Goal: Information Seeking & Learning: Learn about a topic

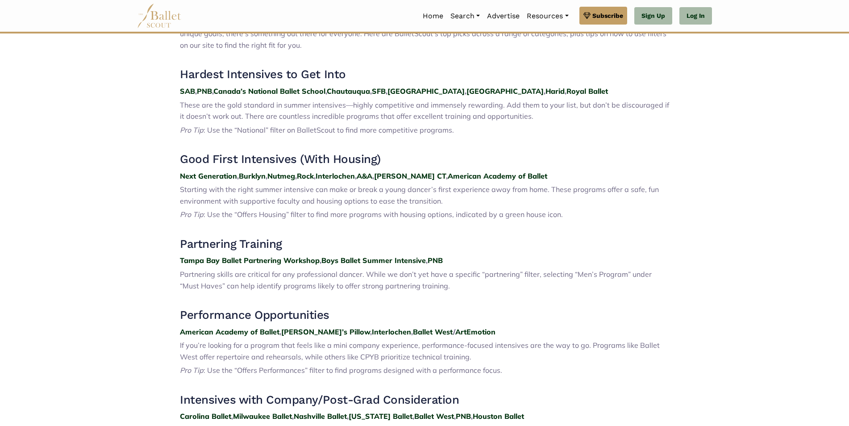
scroll to position [402, 0]
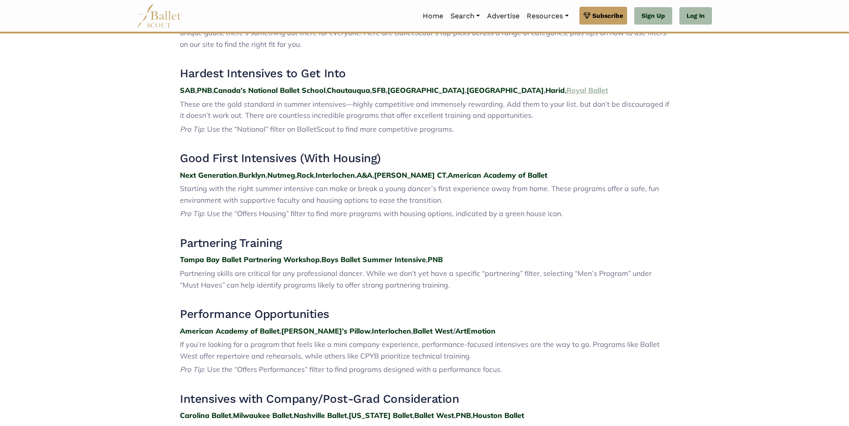
click at [566, 91] on strong "Royal Ballet" at bounding box center [586, 90] width 41 height 9
click at [481, 175] on strong "American Academy of Ballet" at bounding box center [497, 174] width 99 height 9
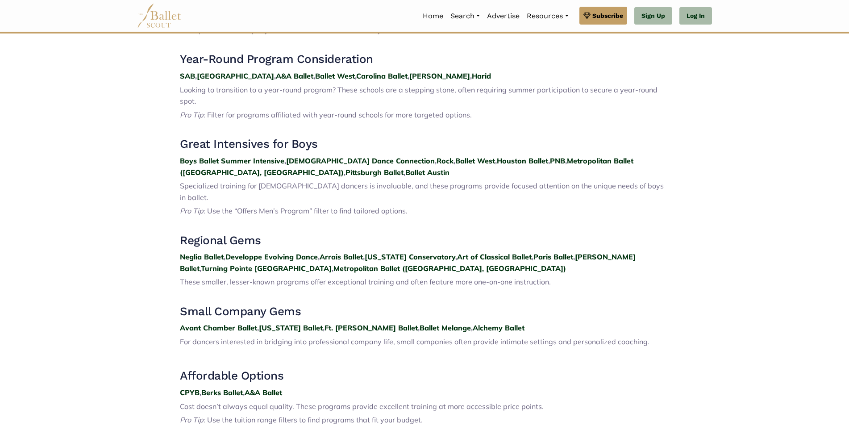
scroll to position [803, 0]
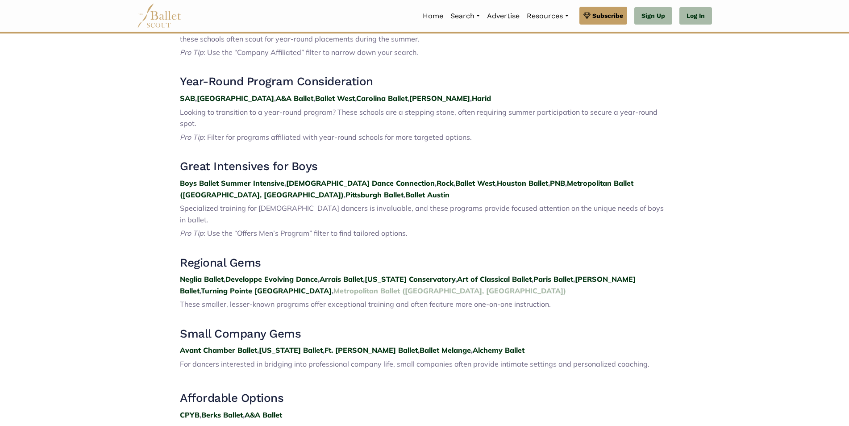
click at [333, 286] on strong "Metropolitan Ballet (Jenkintown, PA)" at bounding box center [449, 290] width 232 height 9
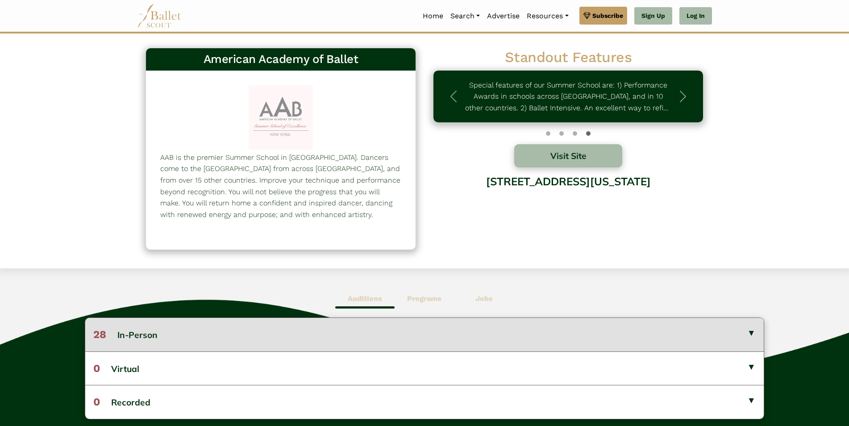
click at [747, 332] on button "28 In-Person" at bounding box center [424, 334] width 678 height 33
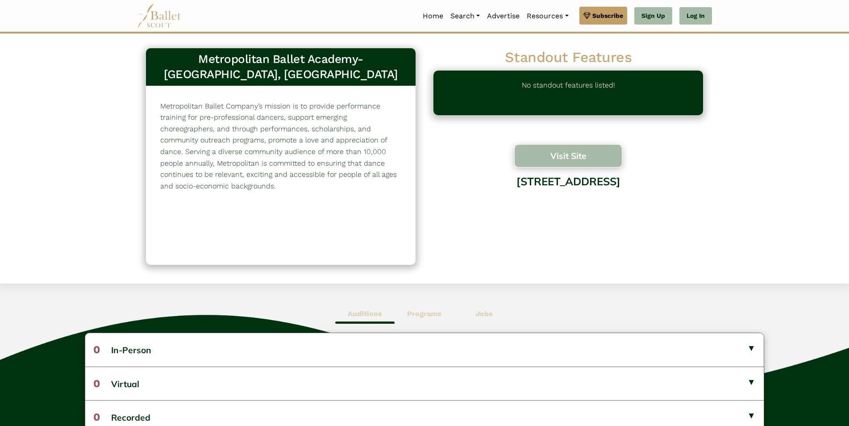
click at [590, 157] on button "Visit Site" at bounding box center [568, 155] width 108 height 23
